Goal: Task Accomplishment & Management: Manage account settings

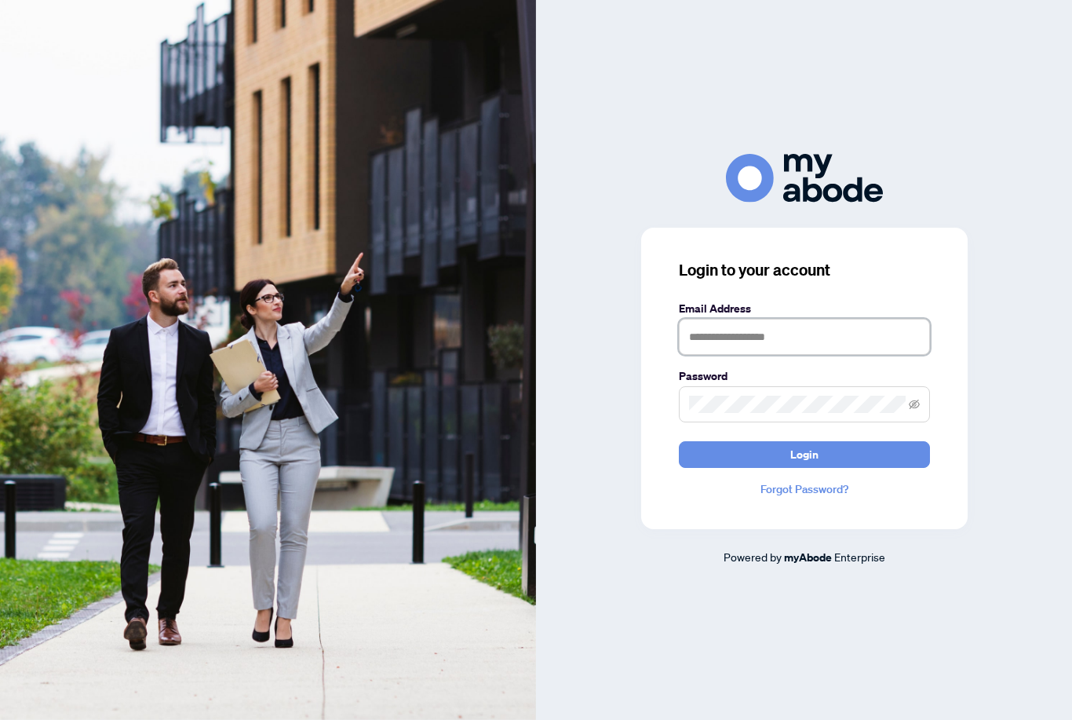
click at [868, 355] on input "text" at bounding box center [804, 337] width 251 height 36
type input "**********"
click at [804, 468] on button "Login" at bounding box center [804, 454] width 251 height 27
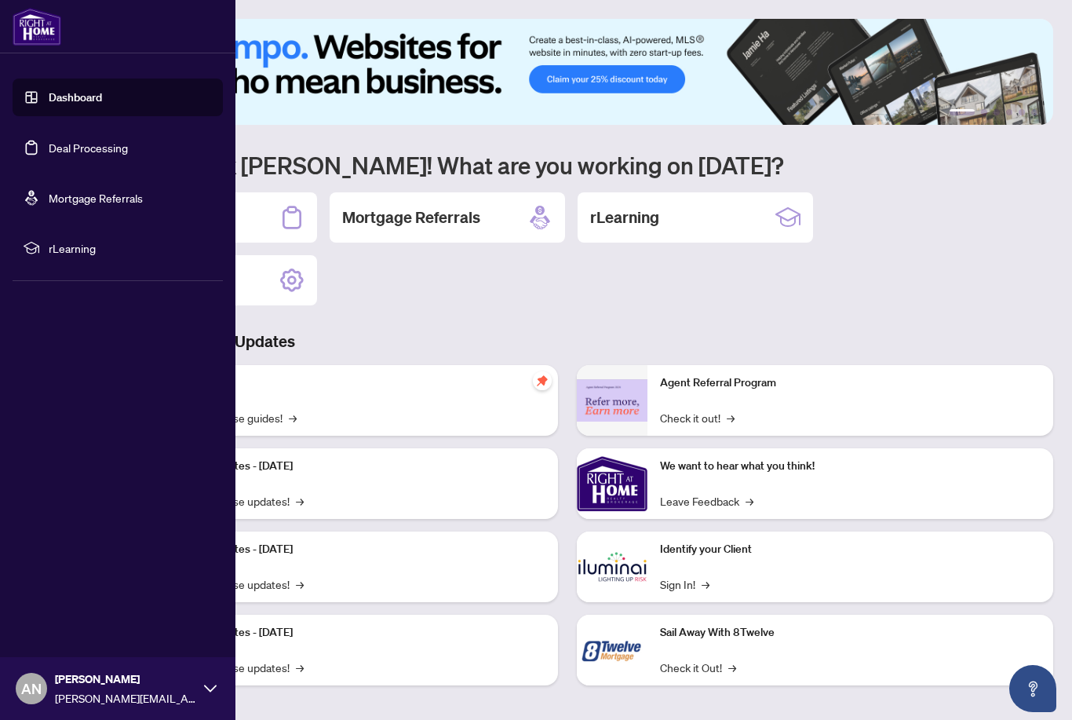
click at [111, 151] on link "Deal Processing" at bounding box center [88, 147] width 79 height 14
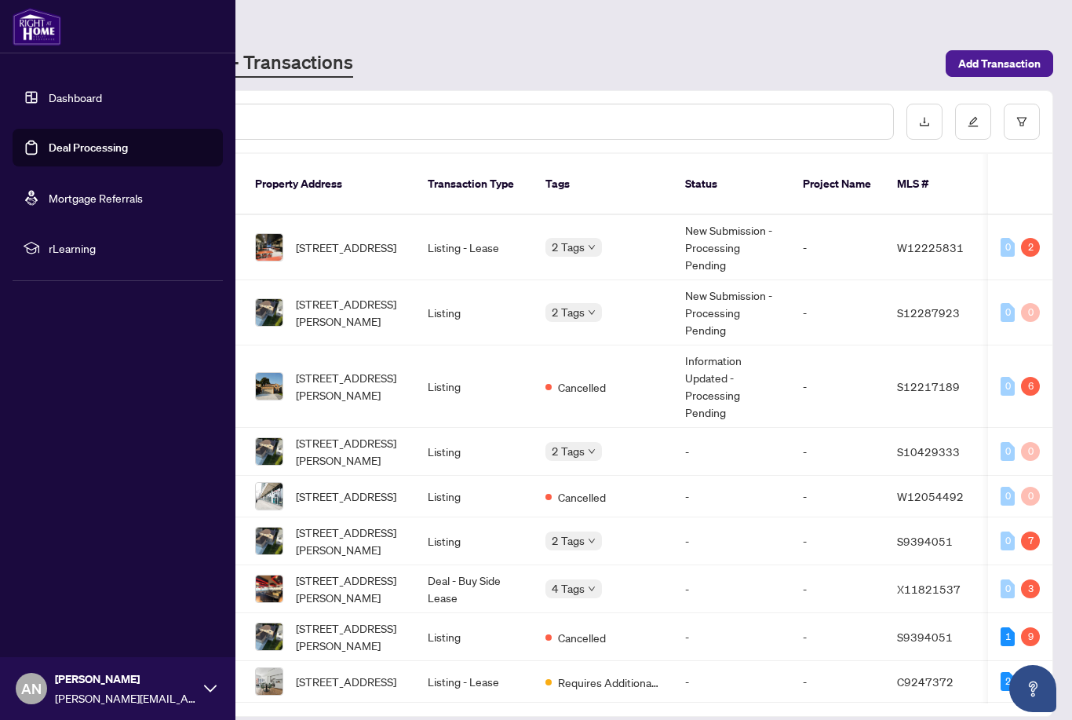
click at [1025, 239] on td "0 2" at bounding box center [1020, 247] width 64 height 65
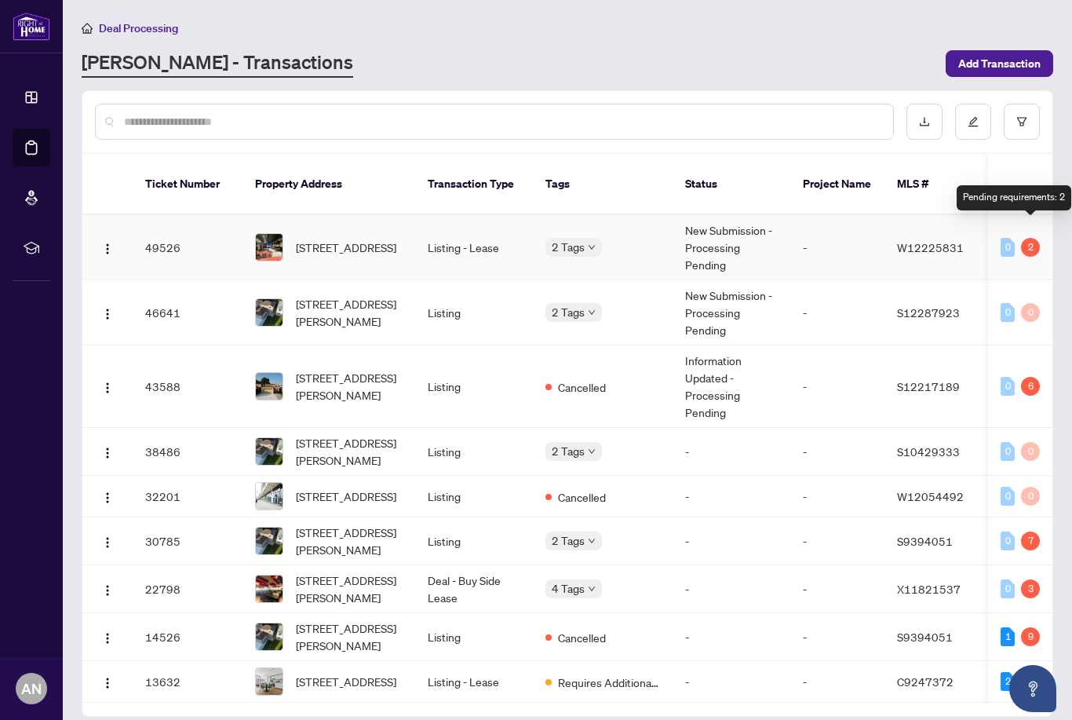
click at [929, 240] on span "W12225831" at bounding box center [930, 247] width 67 height 14
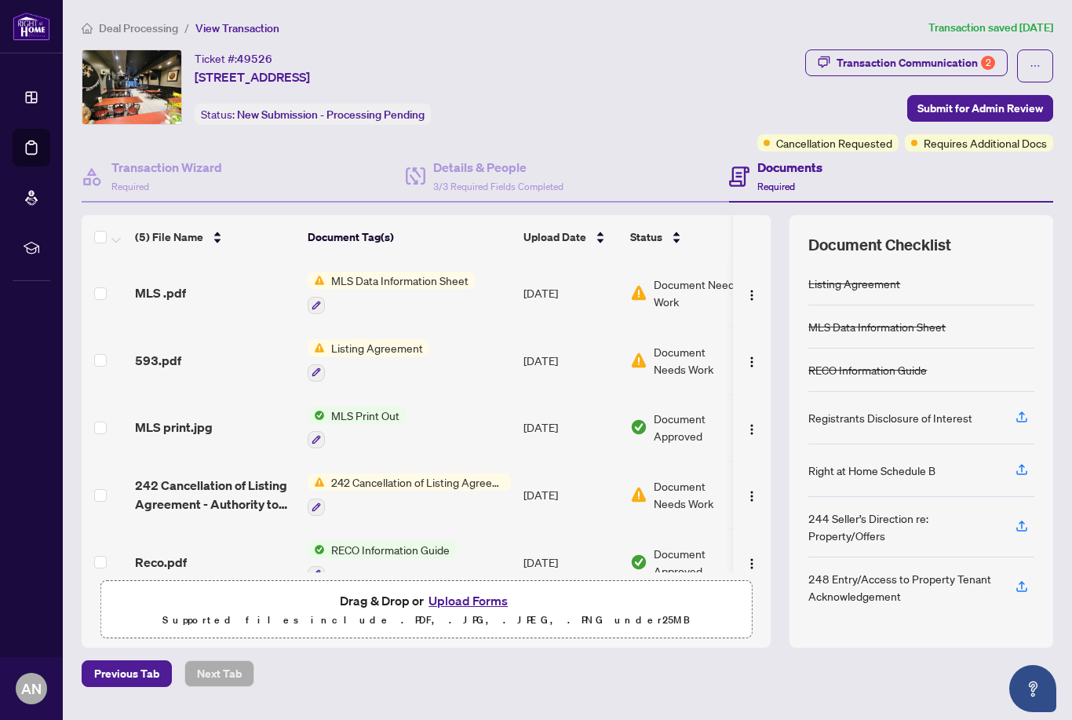
click at [686, 303] on span "Document Needs Work" at bounding box center [702, 292] width 97 height 35
click at [383, 358] on div "Listing Agreement" at bounding box center [369, 360] width 122 height 42
click at [681, 356] on span "Document Needs Work" at bounding box center [695, 360] width 82 height 35
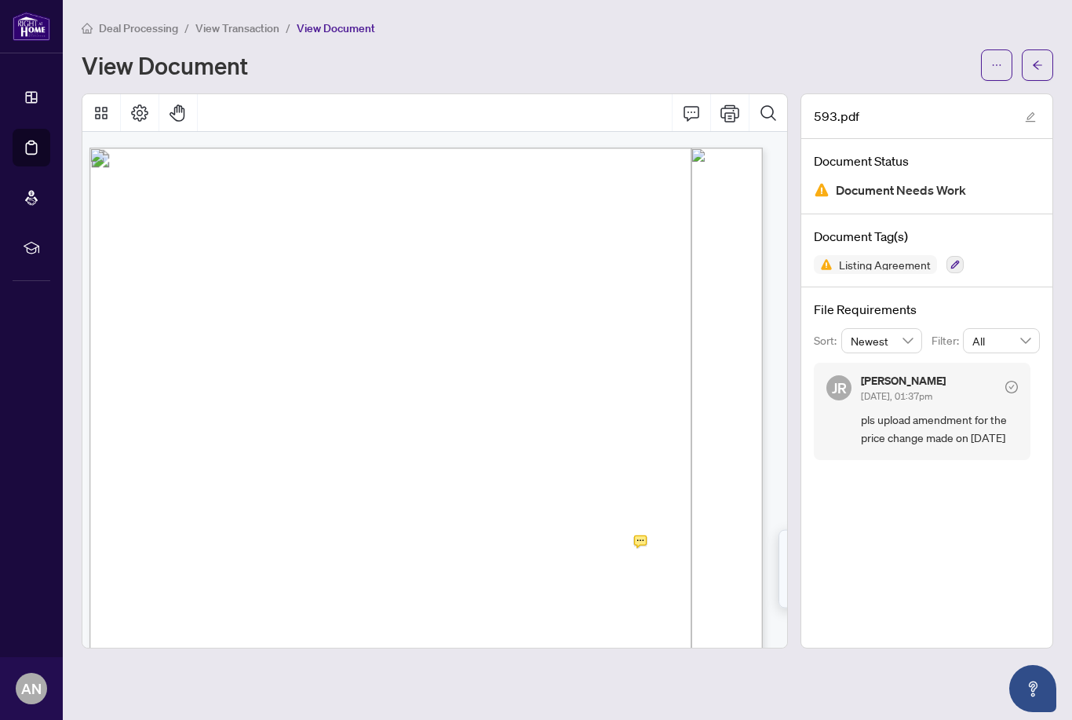
scroll to position [0, 9]
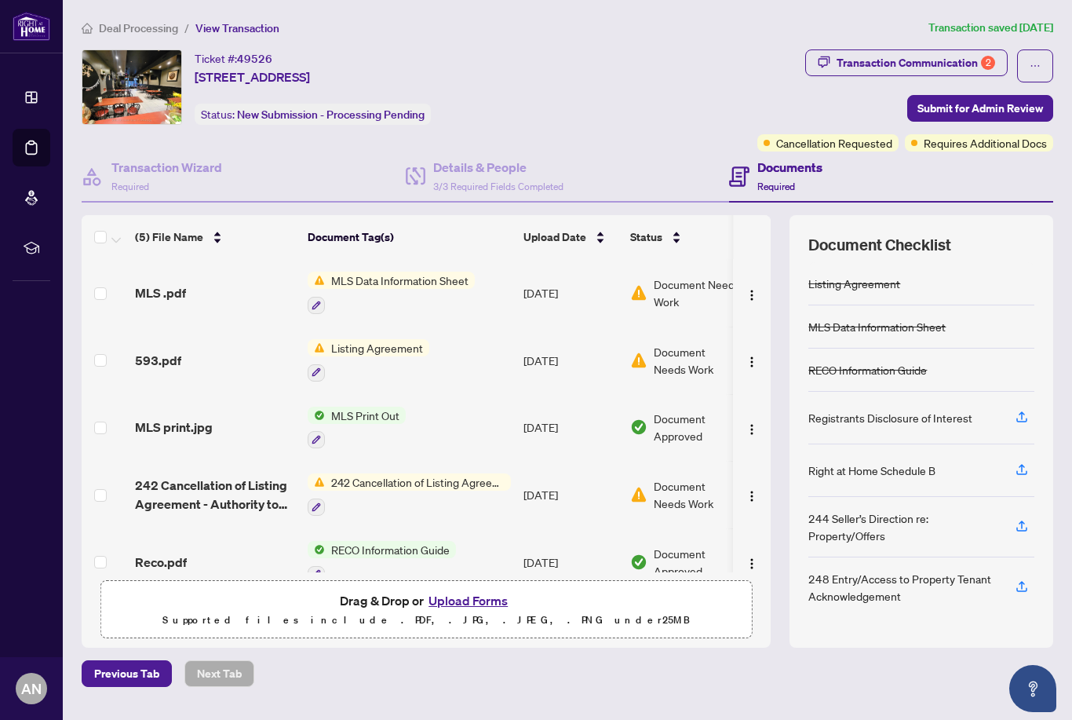
click at [449, 474] on span "242 Cancellation of Listing Agreement - Authority to Offer for Sale" at bounding box center [418, 481] width 186 height 17
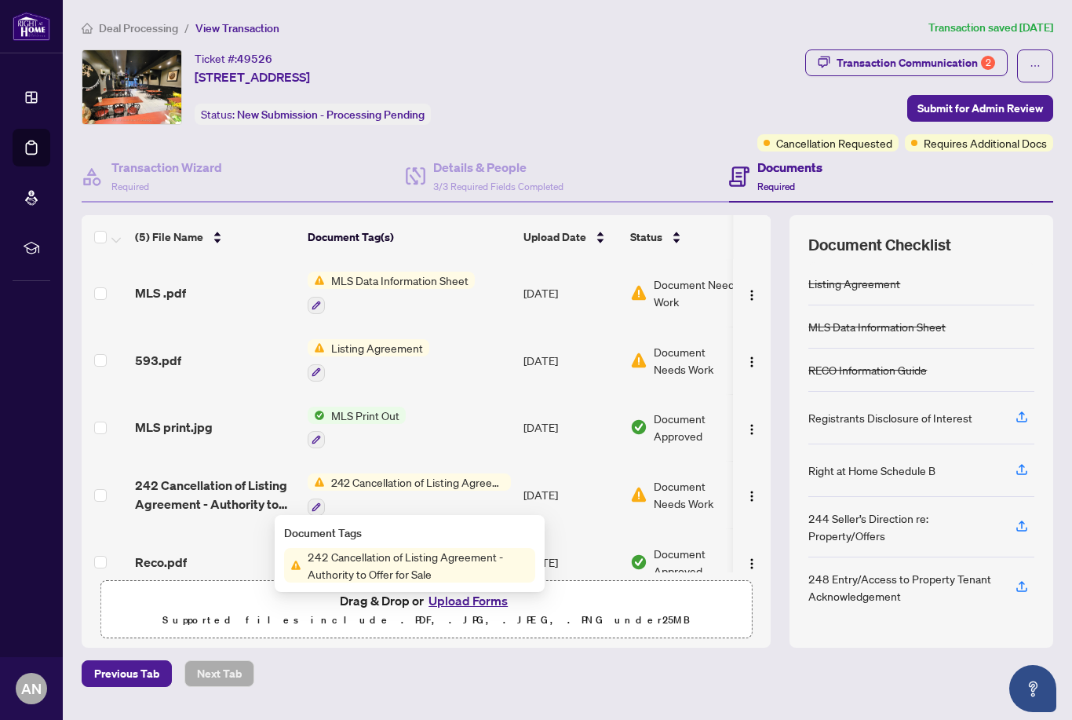
click at [404, 563] on span "242 Cancellation of Listing Agreement - Authority to Offer for Sale" at bounding box center [418, 565] width 234 height 35
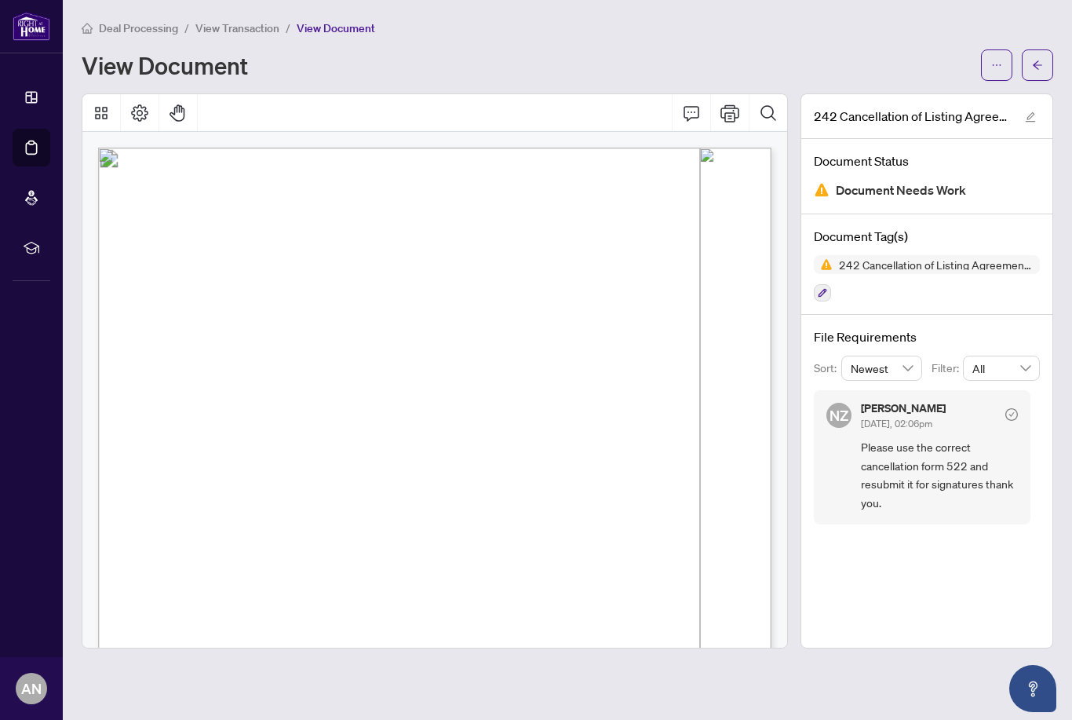
scroll to position [0, 1]
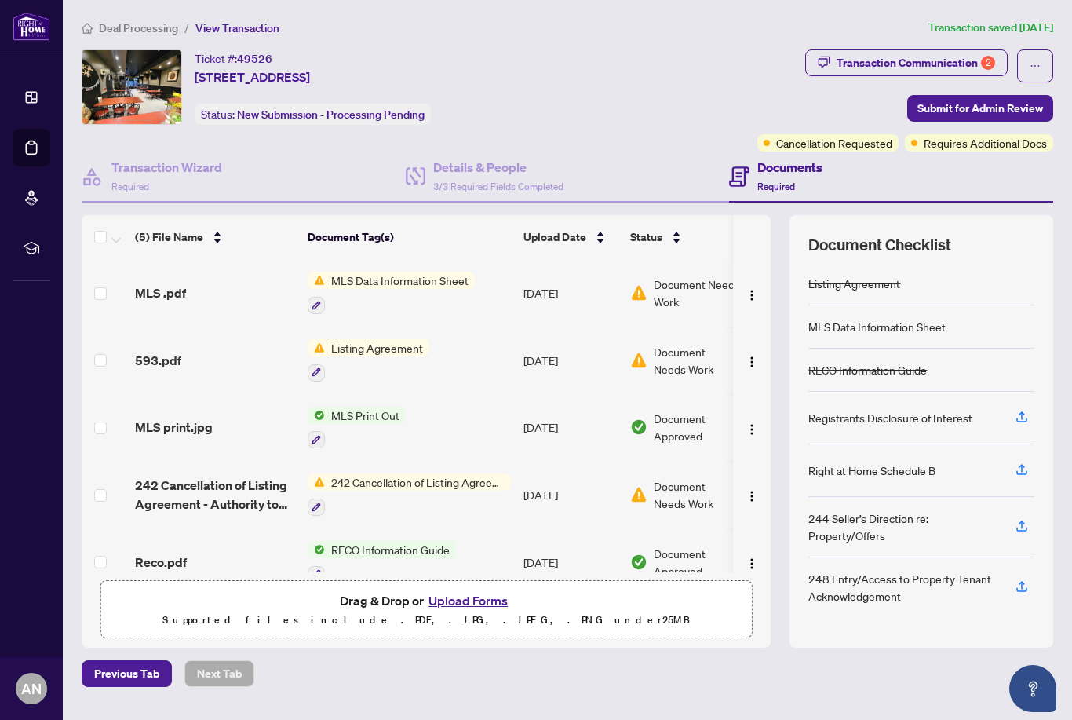
click at [571, 352] on td "[DATE]" at bounding box center [570, 361] width 107 height 68
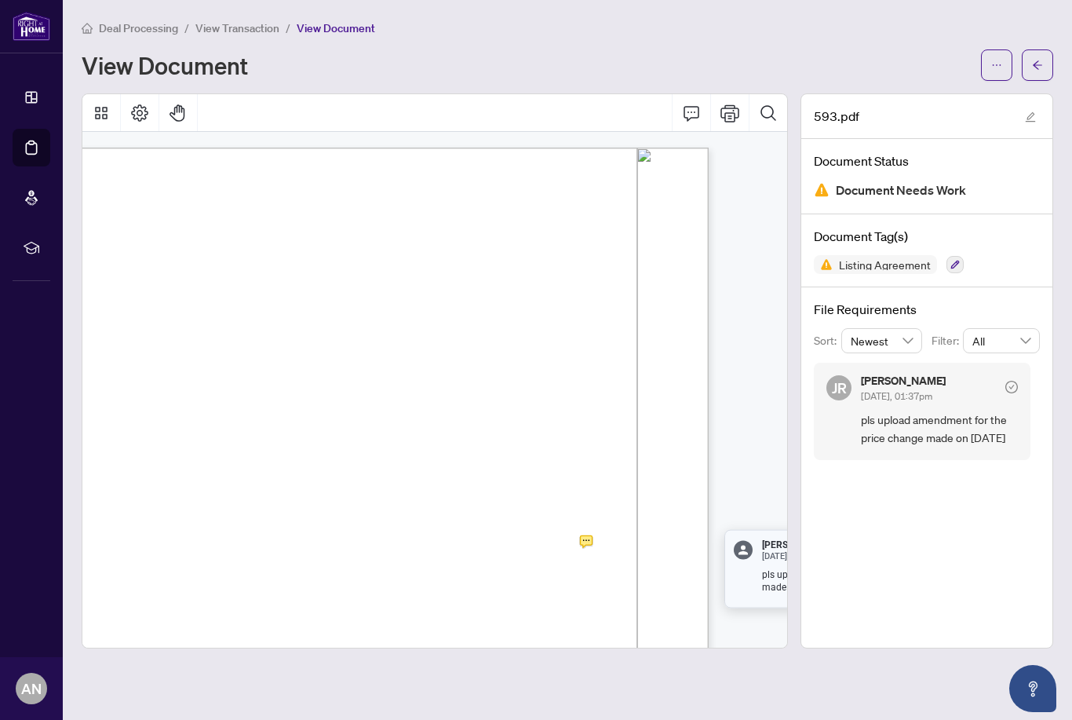
scroll to position [0, 64]
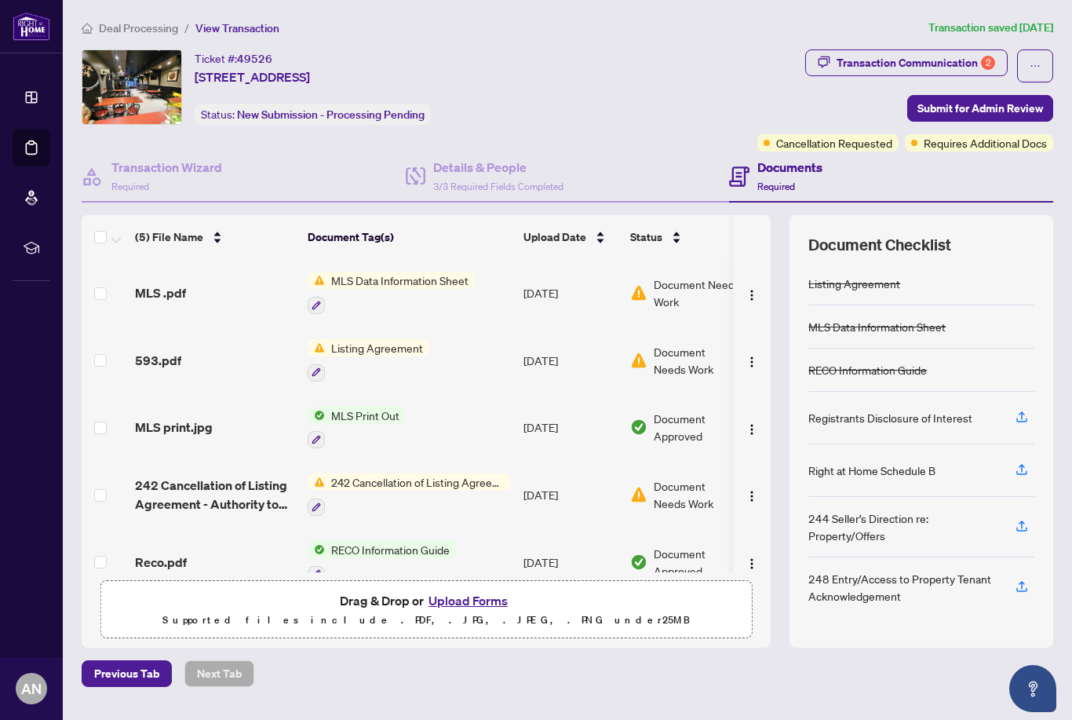
click at [444, 285] on span "MLS Data Information Sheet" at bounding box center [400, 280] width 150 height 17
click at [468, 279] on span "MLS Data Information Sheet" at bounding box center [400, 280] width 150 height 17
click at [674, 290] on span "Document Needs Work" at bounding box center [702, 292] width 97 height 35
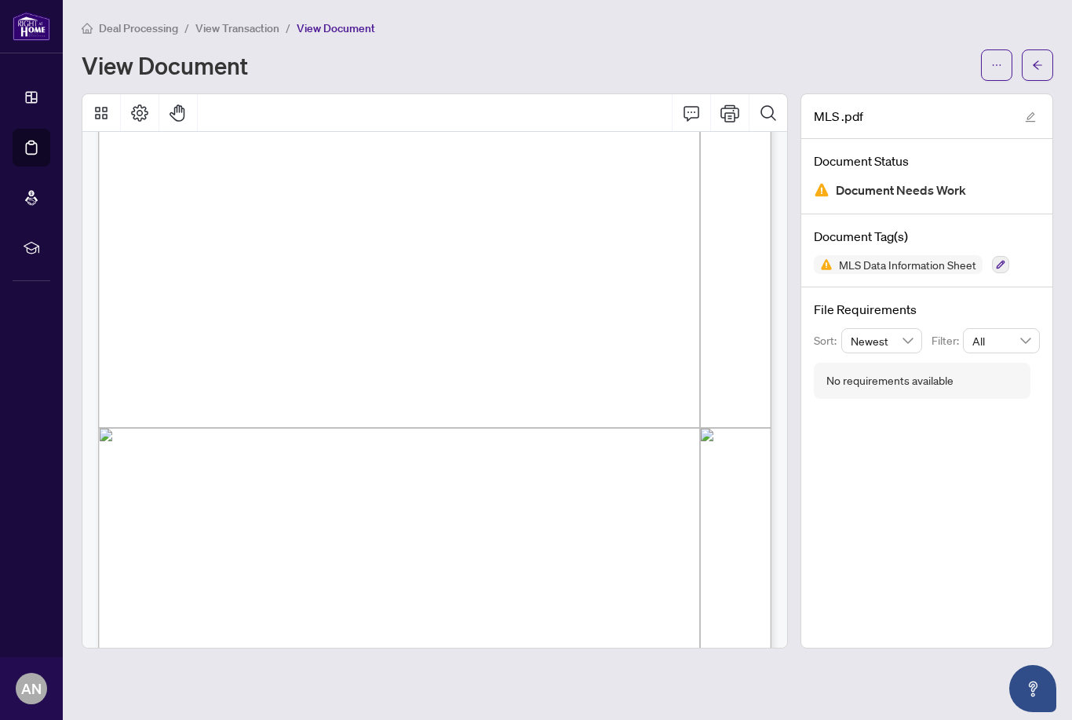
scroll to position [322, 0]
click at [938, 267] on span "MLS Data Information Sheet" at bounding box center [908, 264] width 150 height 11
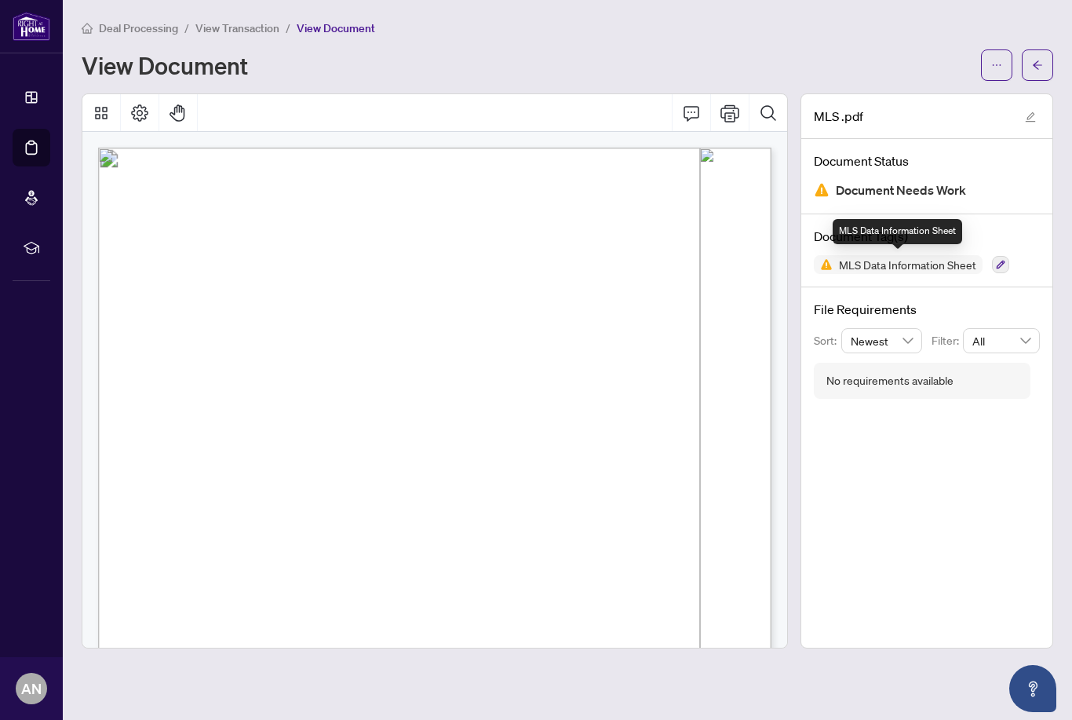
scroll to position [0, 0]
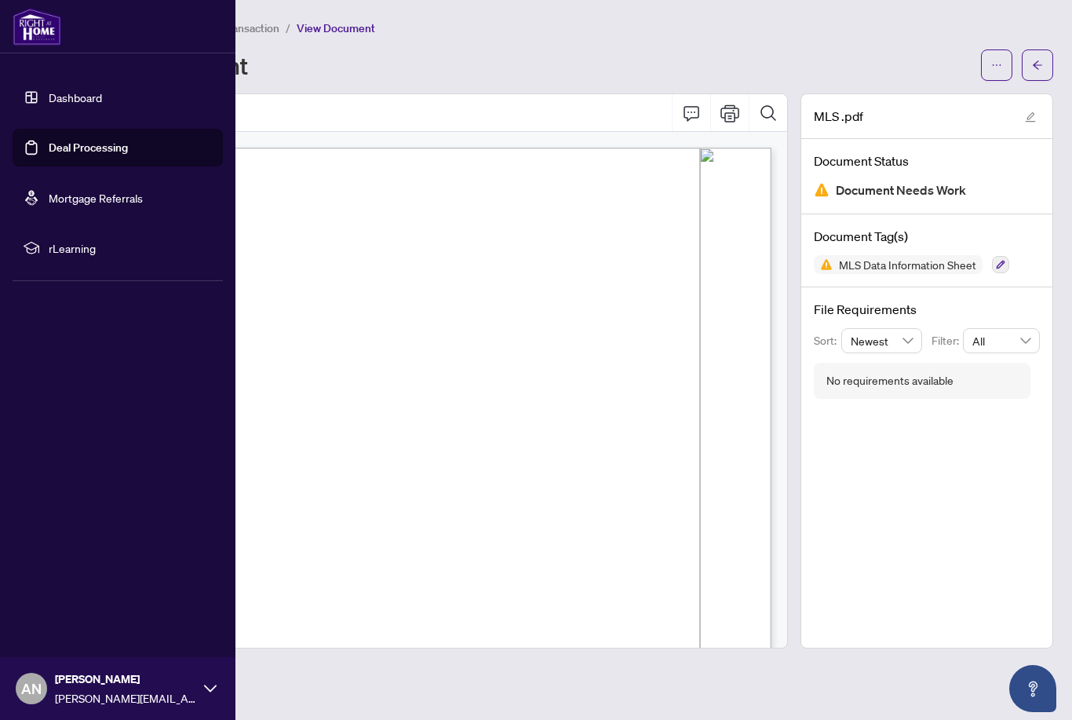
click at [71, 145] on link "Deal Processing" at bounding box center [88, 147] width 79 height 14
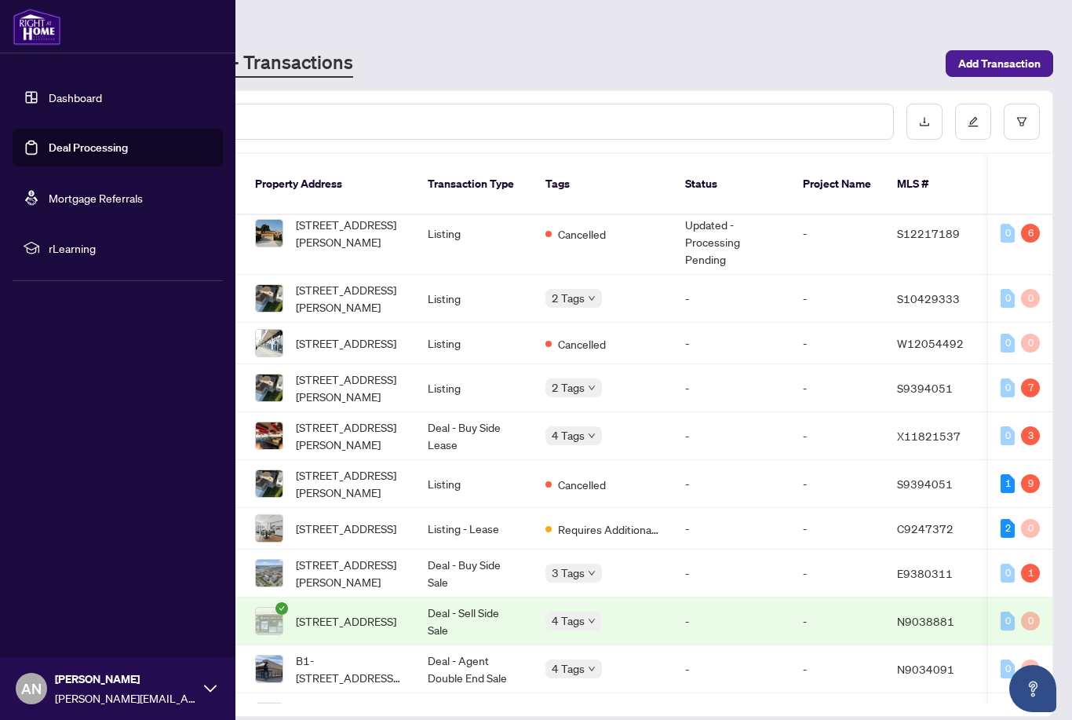
scroll to position [153, 0]
click at [348, 470] on span "[STREET_ADDRESS][PERSON_NAME]" at bounding box center [349, 483] width 107 height 35
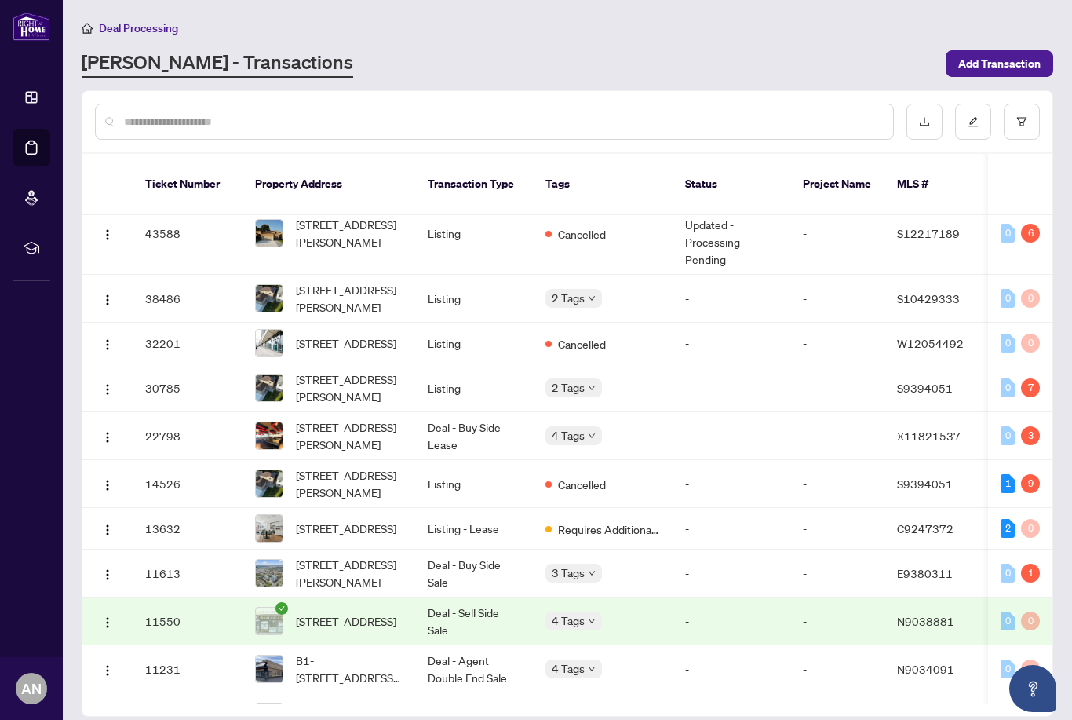
scroll to position [50, 0]
click at [345, 370] on span "[STREET_ADDRESS][PERSON_NAME]" at bounding box center [349, 387] width 107 height 35
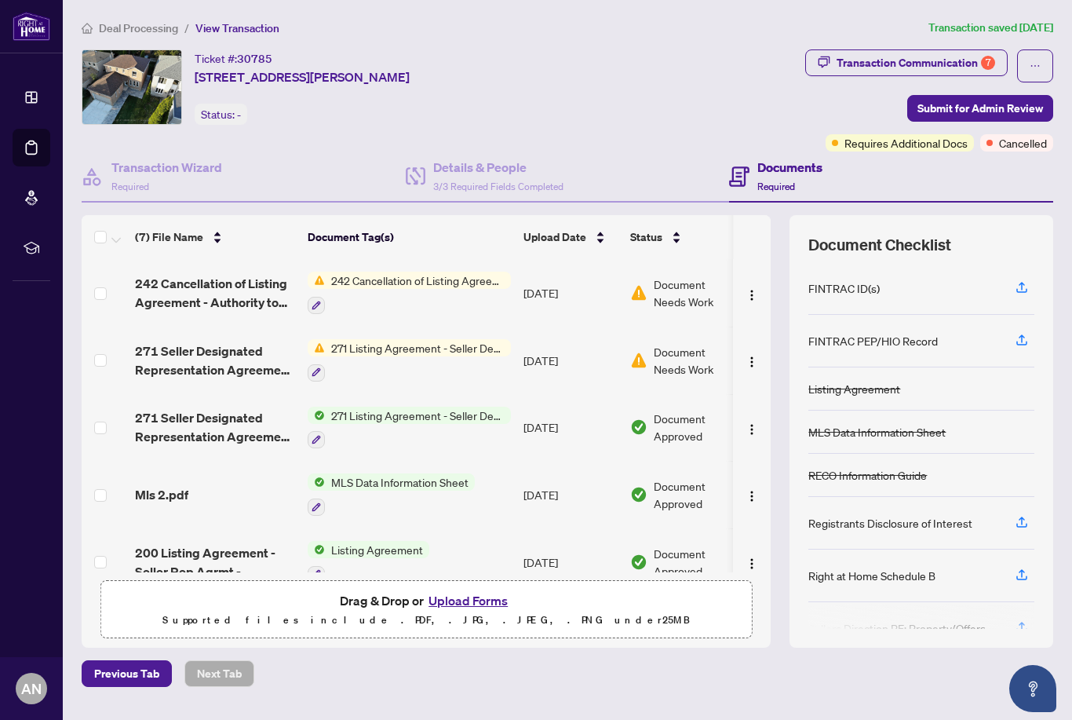
click at [689, 343] on span "Document Needs Work" at bounding box center [695, 360] width 82 height 35
click at [369, 407] on span "271 Listing Agreement - Seller Designated Representation Agreement Authority to…" at bounding box center [418, 415] width 186 height 17
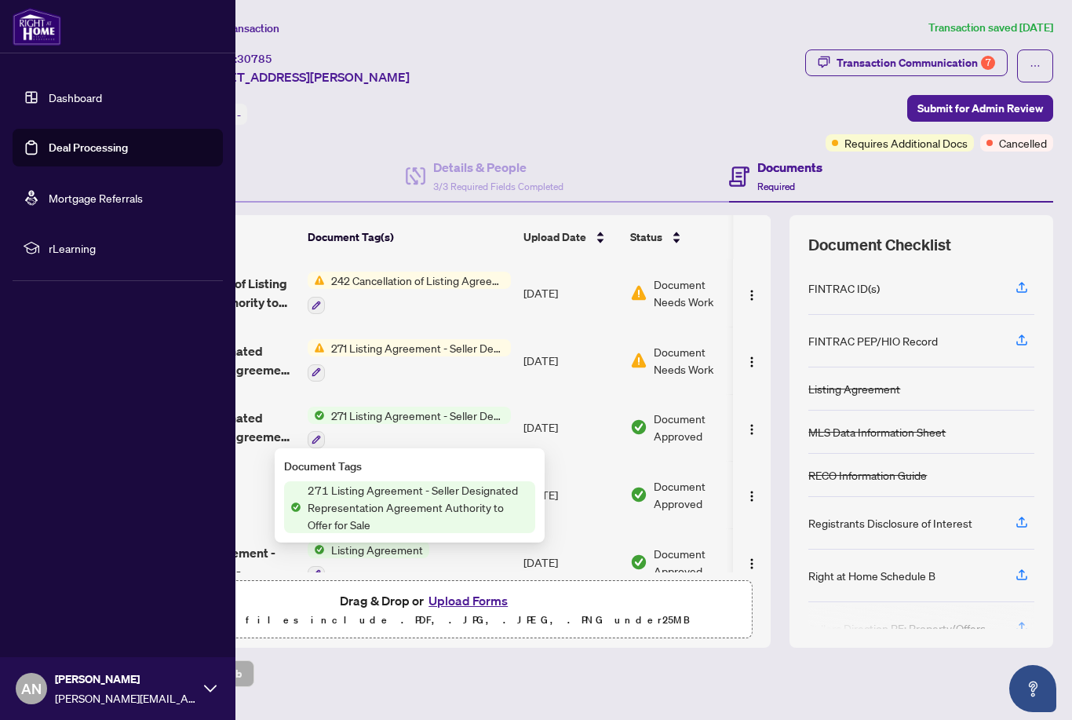
click at [100, 155] on link "Deal Processing" at bounding box center [88, 147] width 79 height 14
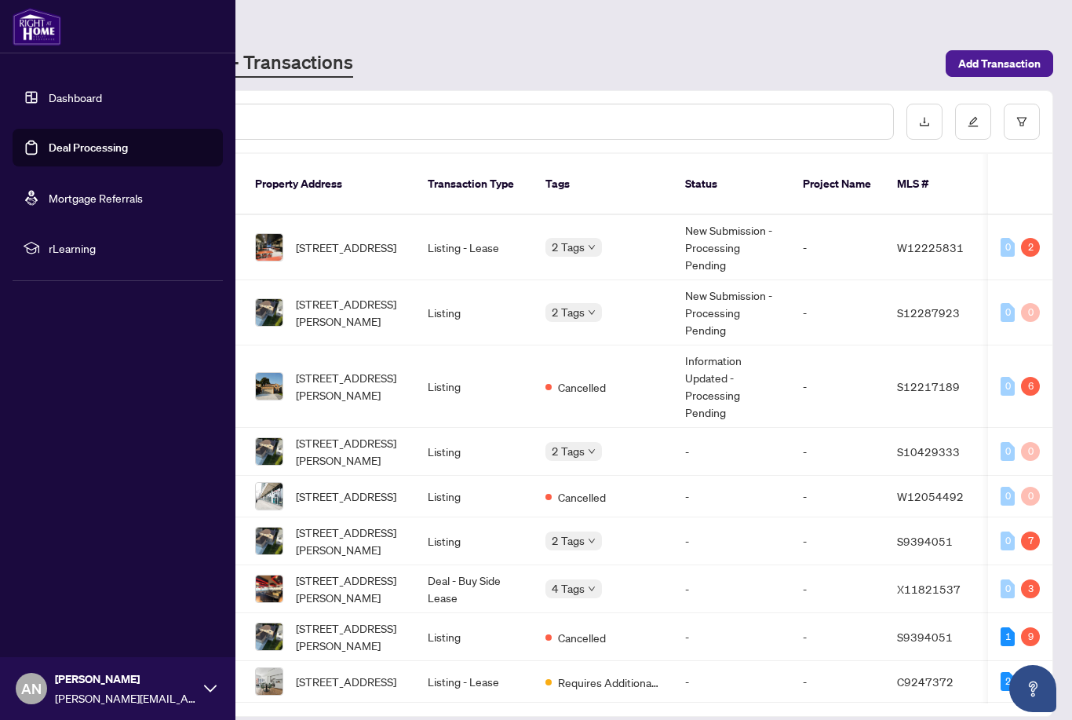
click at [357, 239] on span "[STREET_ADDRESS]" at bounding box center [346, 247] width 100 height 17
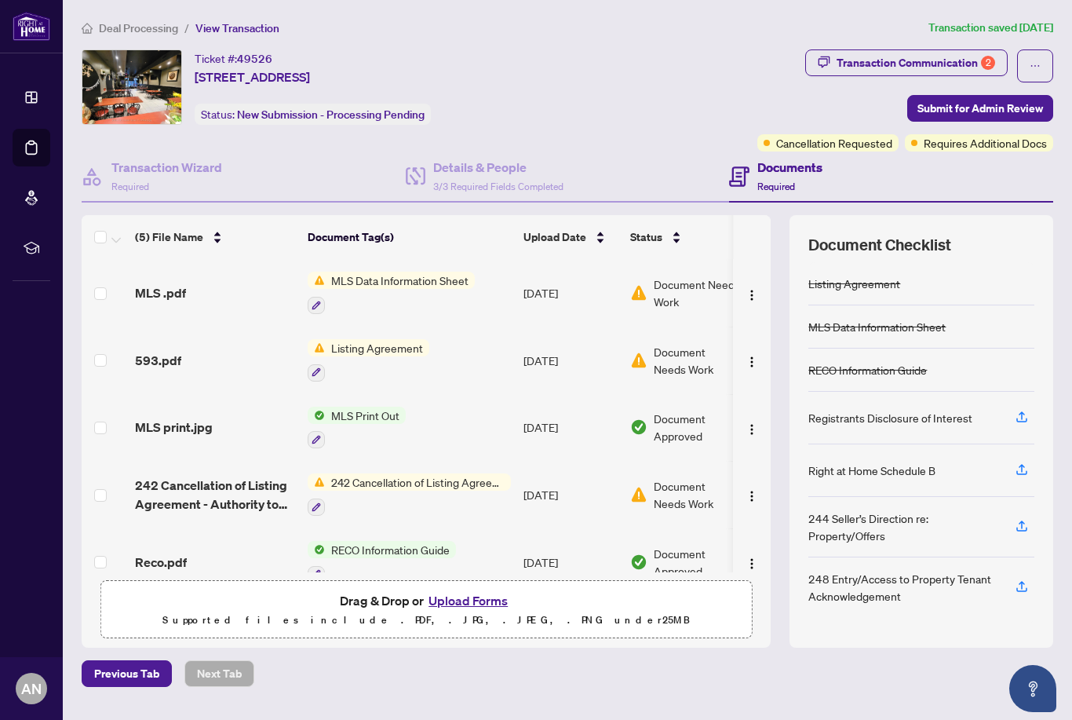
click at [674, 343] on span "Document Needs Work" at bounding box center [695, 360] width 82 height 35
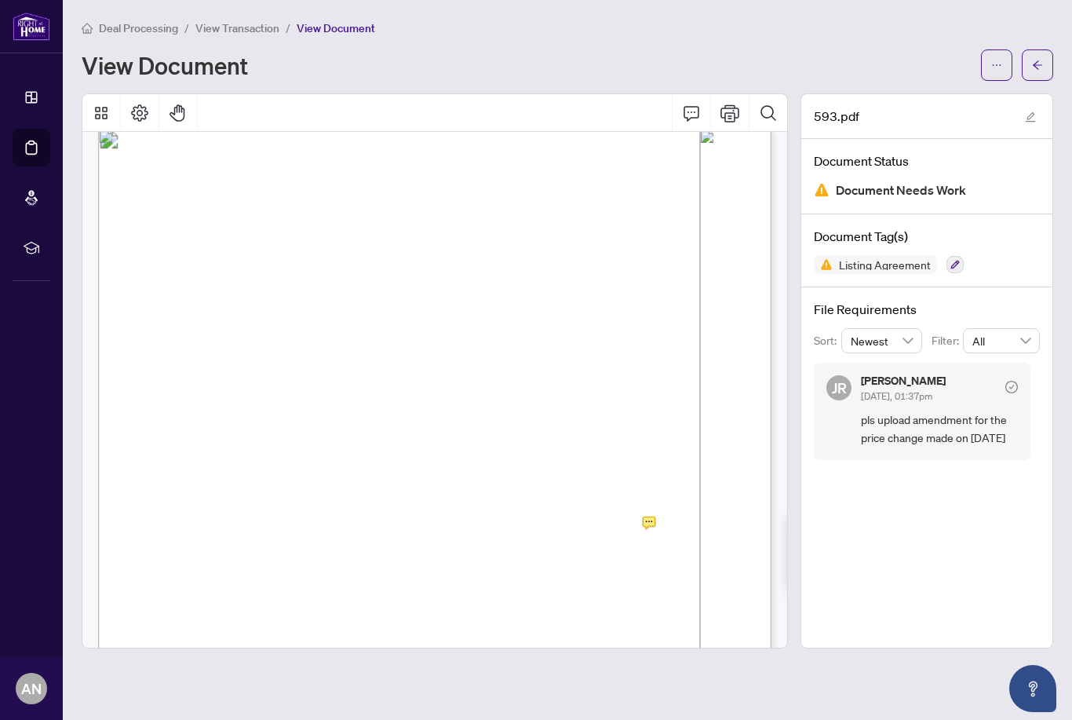
scroll to position [19, 0]
